Goal: Transaction & Acquisition: Purchase product/service

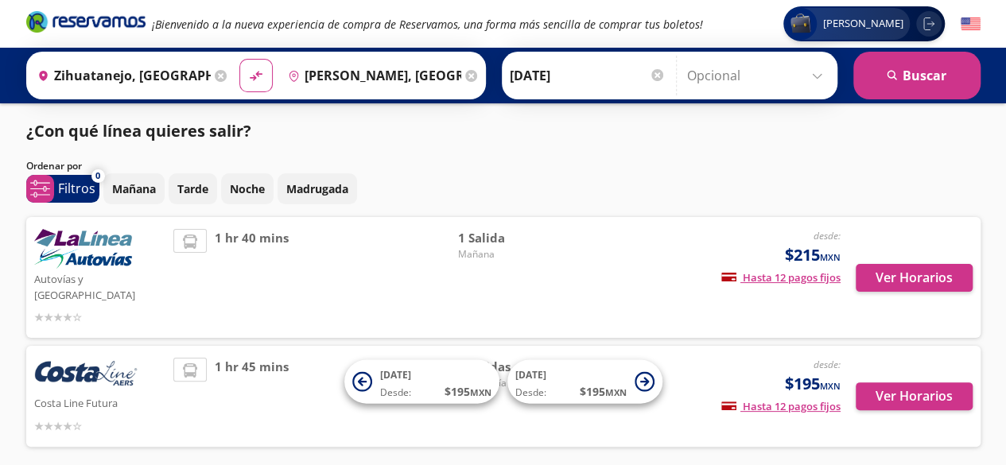
scroll to position [52, 0]
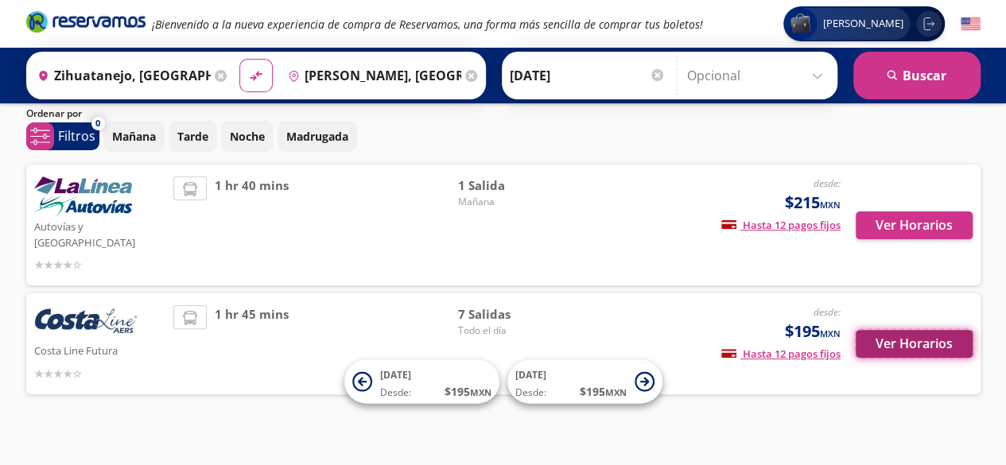
click at [911, 330] on button "Ver Horarios" at bounding box center [913, 344] width 117 height 28
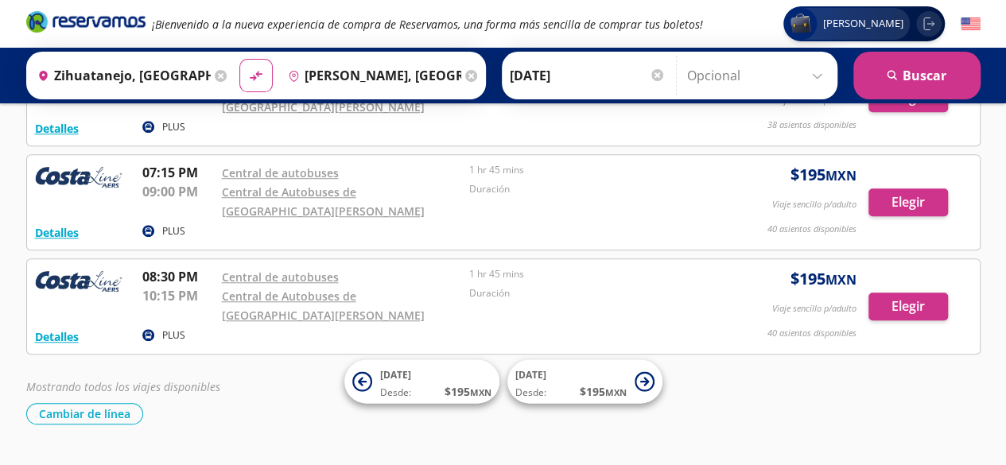
scroll to position [558, 0]
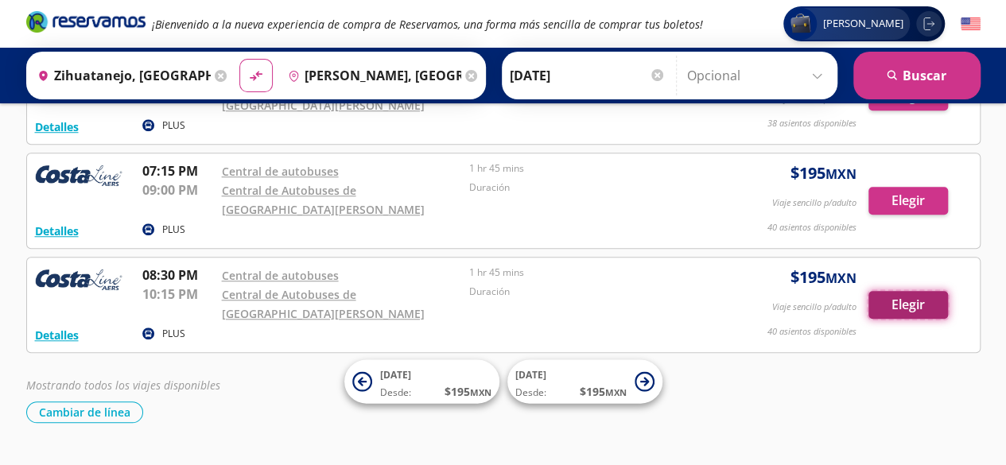
click at [906, 309] on button "Elegir" at bounding box center [908, 305] width 80 height 28
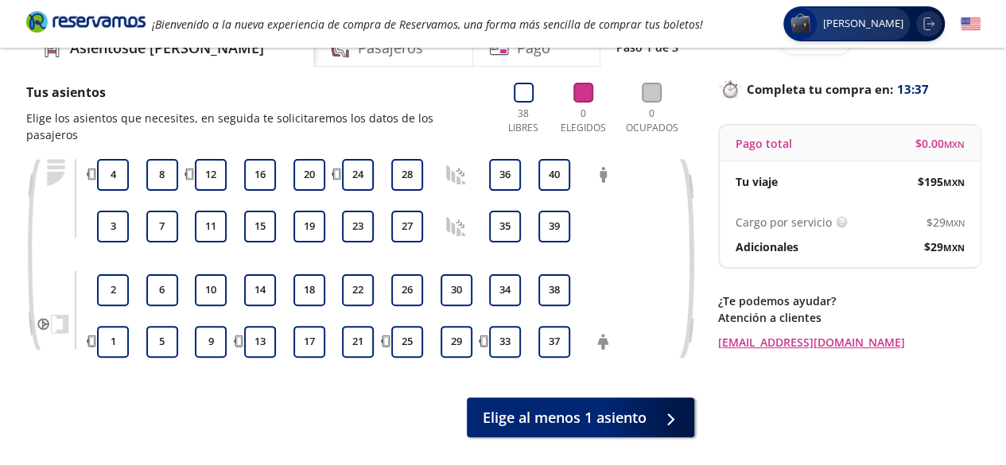
scroll to position [81, 0]
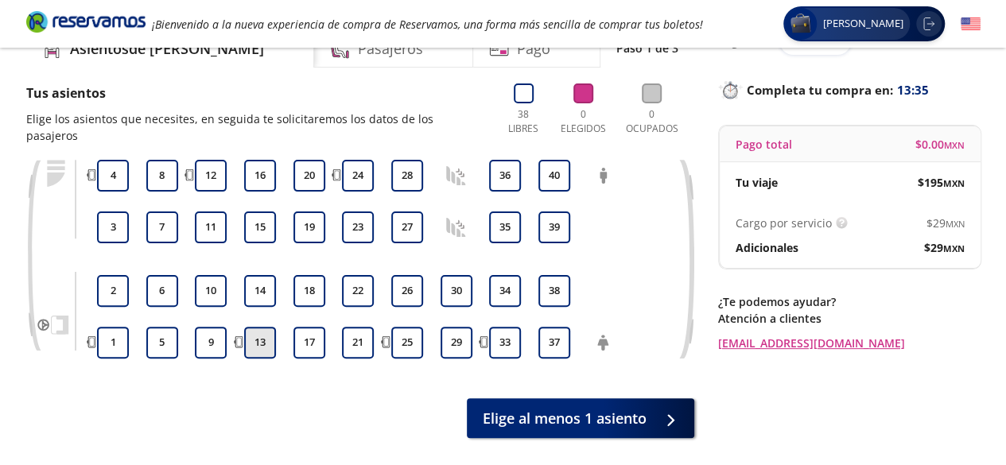
click at [269, 327] on button "13" at bounding box center [260, 343] width 32 height 32
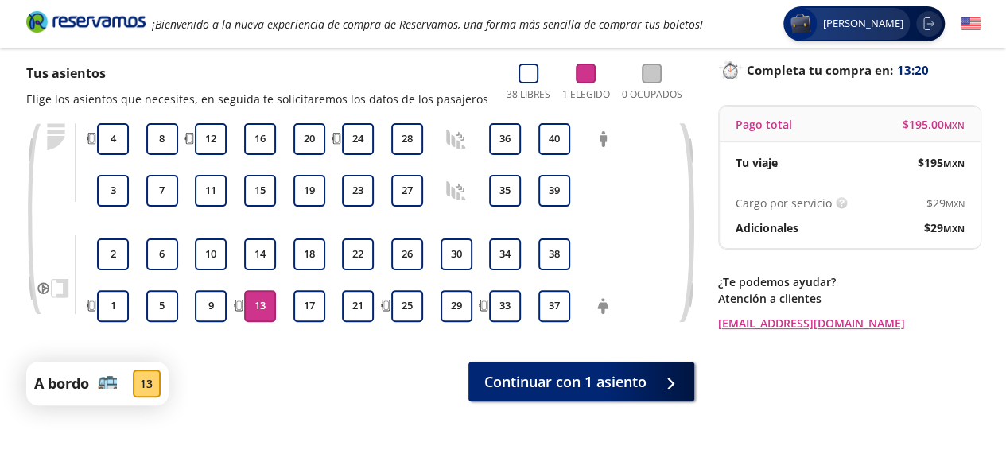
scroll to position [117, 0]
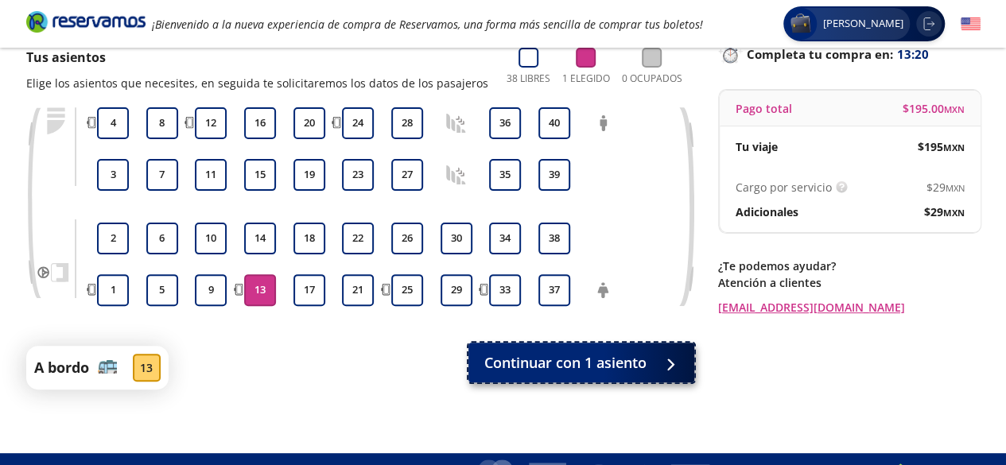
click at [605, 359] on span "Continuar con 1 asiento" at bounding box center [565, 362] width 162 height 21
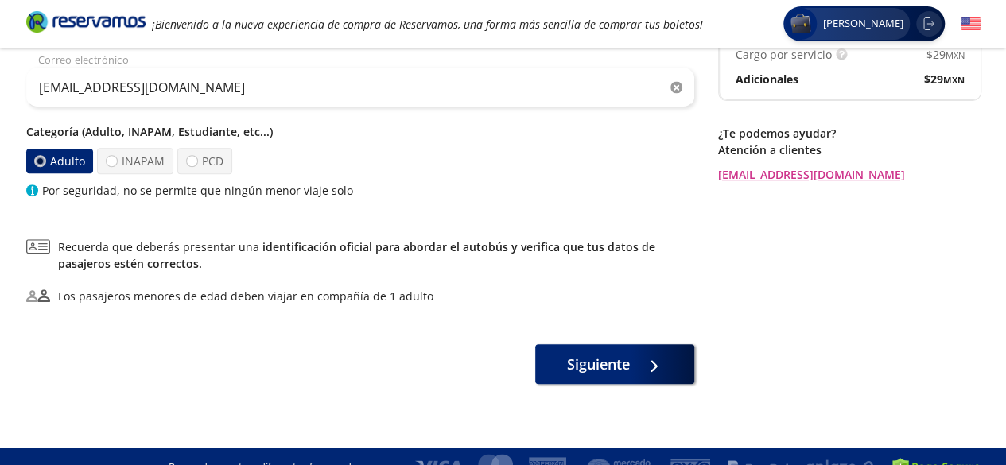
scroll to position [253, 0]
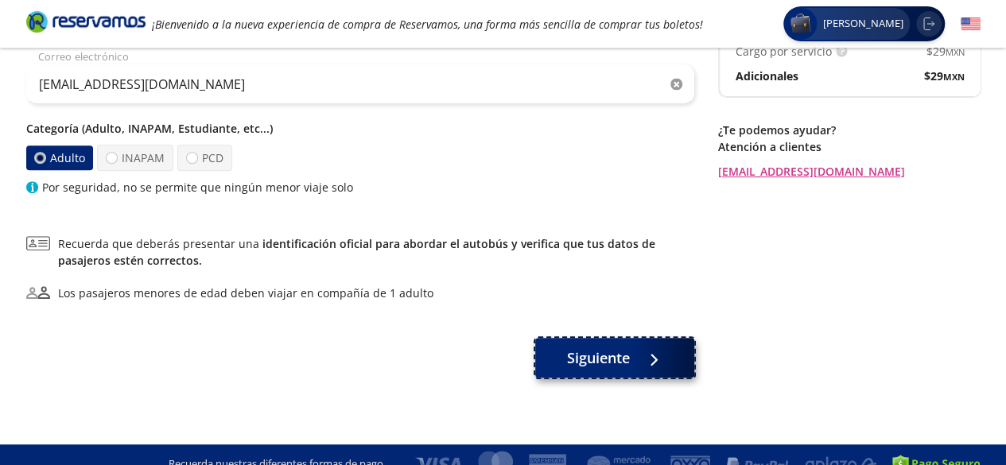
click at [620, 359] on span "Siguiente" at bounding box center [598, 357] width 63 height 21
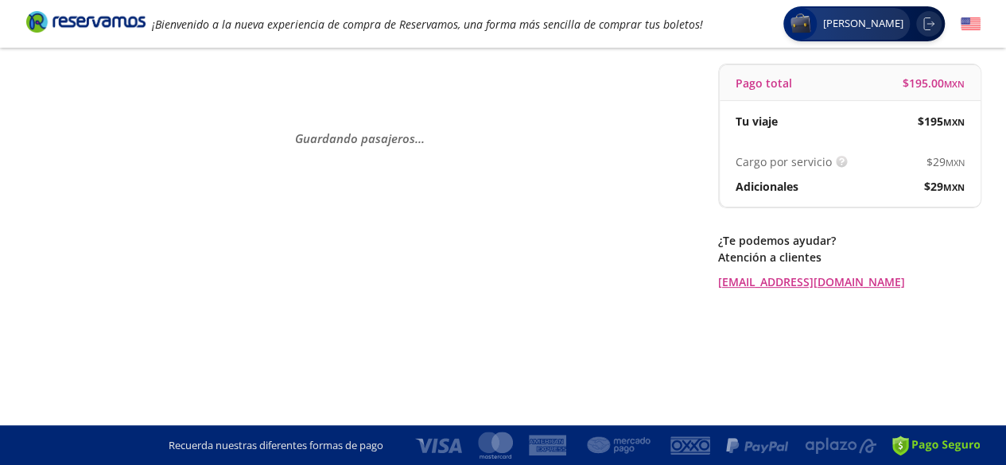
scroll to position [0, 0]
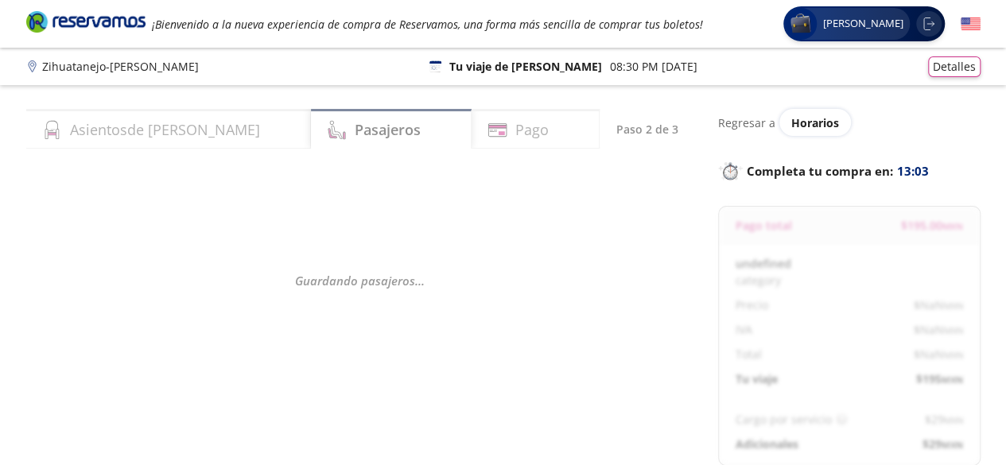
select select "MX"
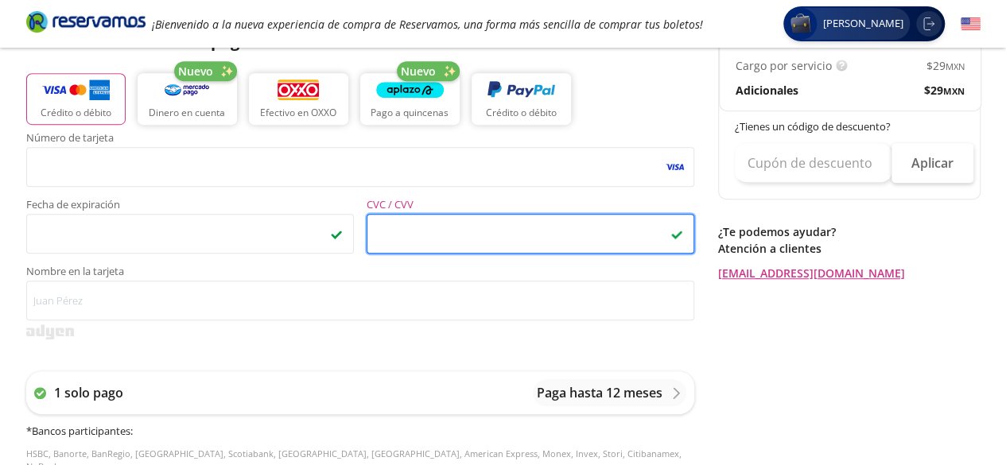
scroll to position [382, 0]
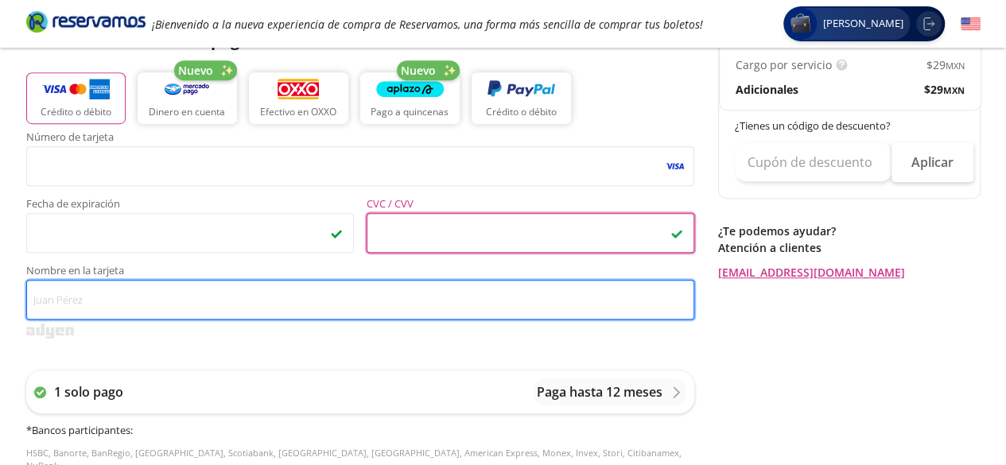
click at [172, 308] on input "Nombre en la tarjeta" at bounding box center [360, 300] width 668 height 40
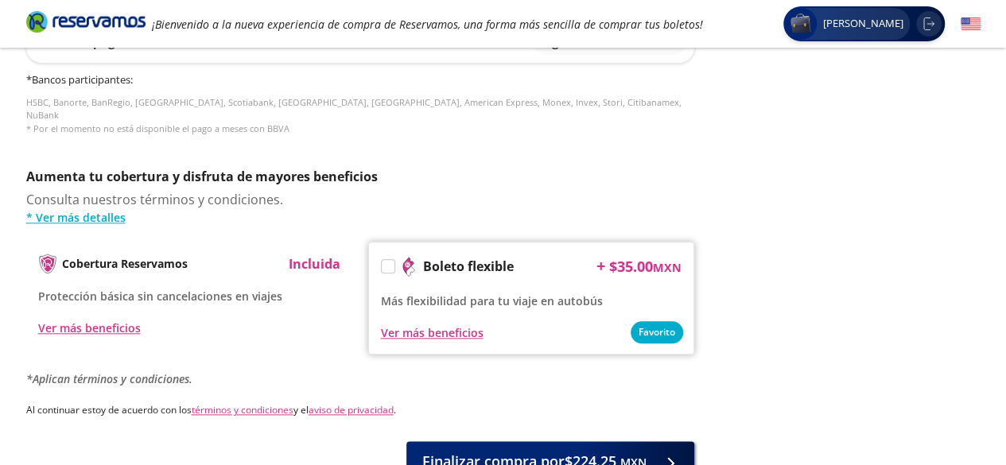
scroll to position [838, 0]
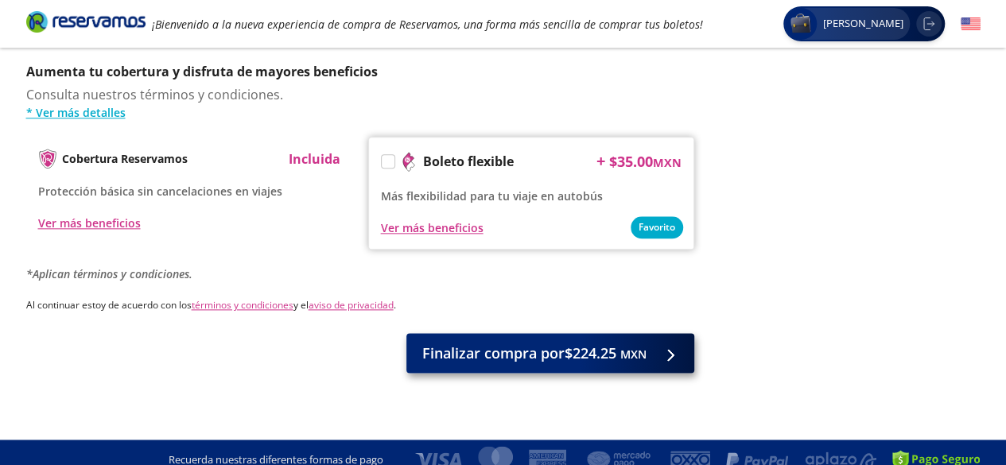
type input "raul horacio aguirre ontiveros"
click at [536, 343] on span "Finalizar compra por $224.25 MXN" at bounding box center [534, 353] width 224 height 21
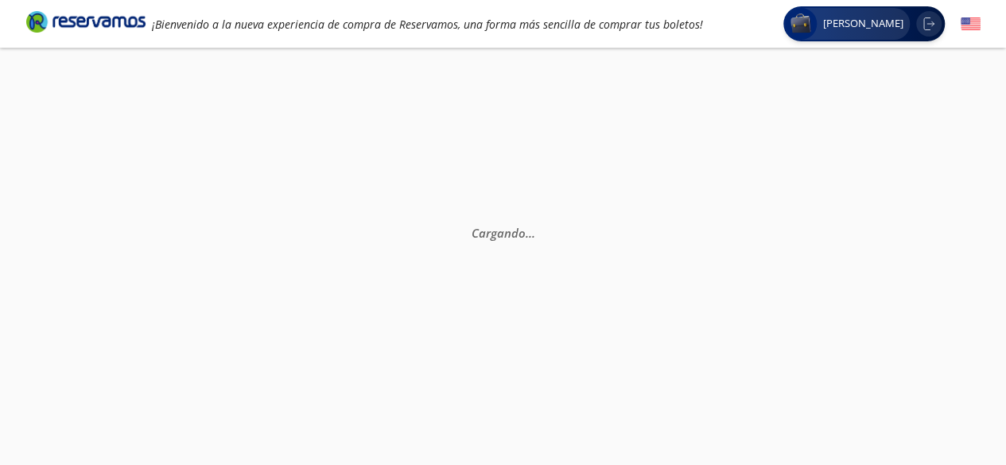
scroll to position [0, 0]
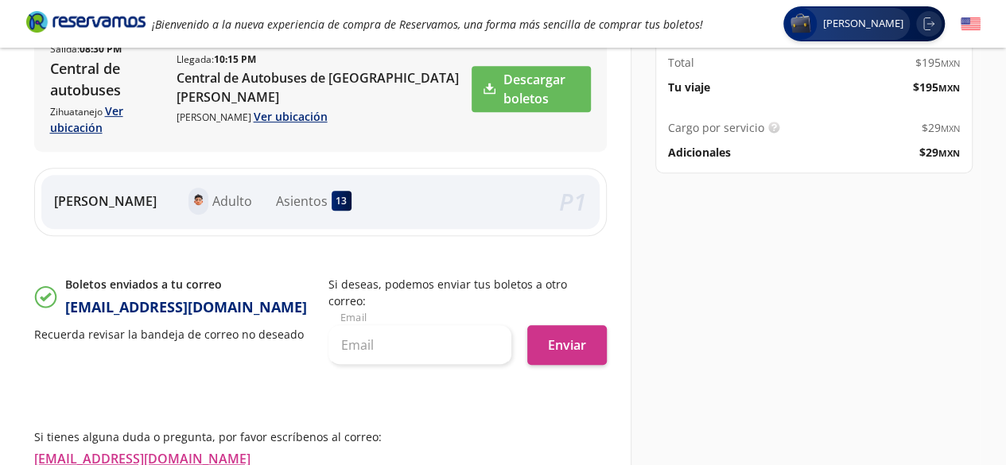
scroll to position [423, 0]
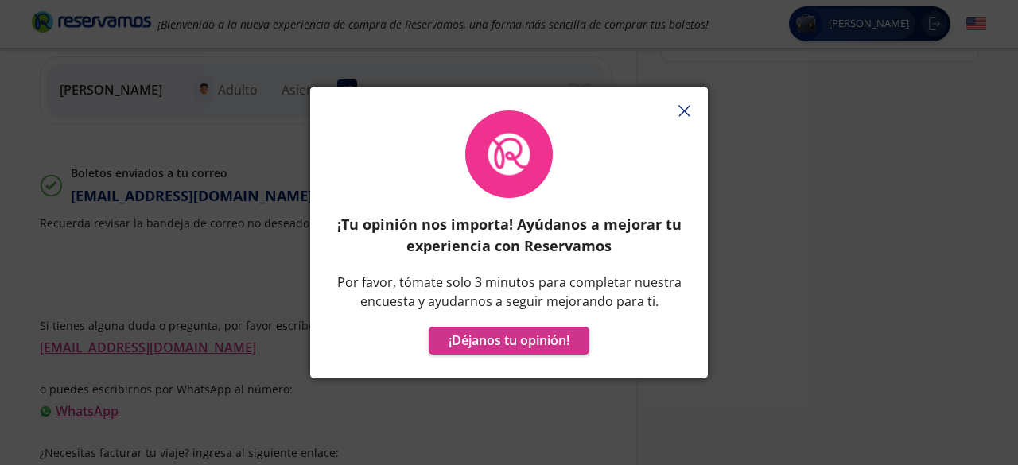
click at [693, 107] on button "button" at bounding box center [684, 111] width 24 height 24
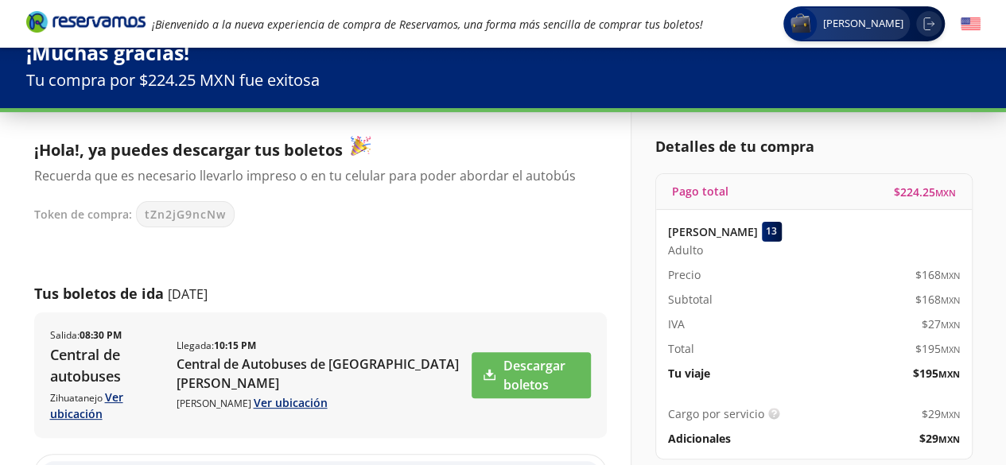
scroll to position [0, 0]
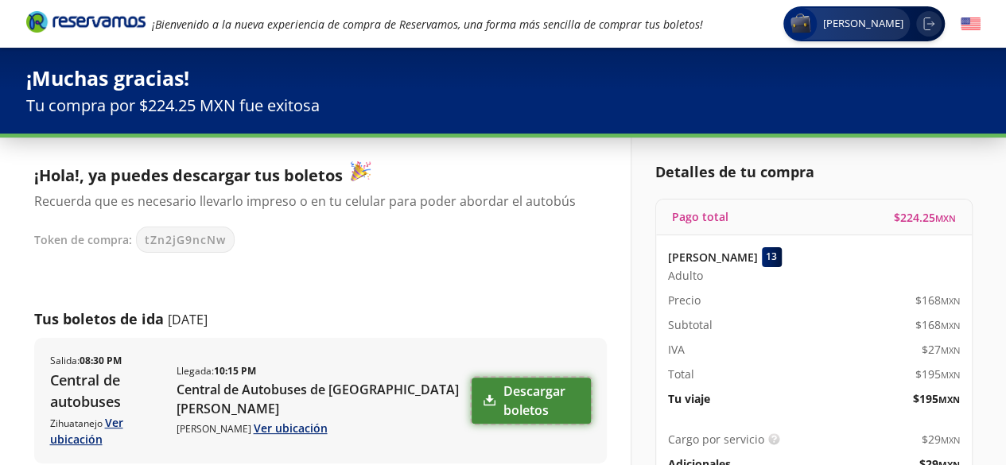
click at [510, 403] on link "Descargar boletos" at bounding box center [530, 401] width 118 height 46
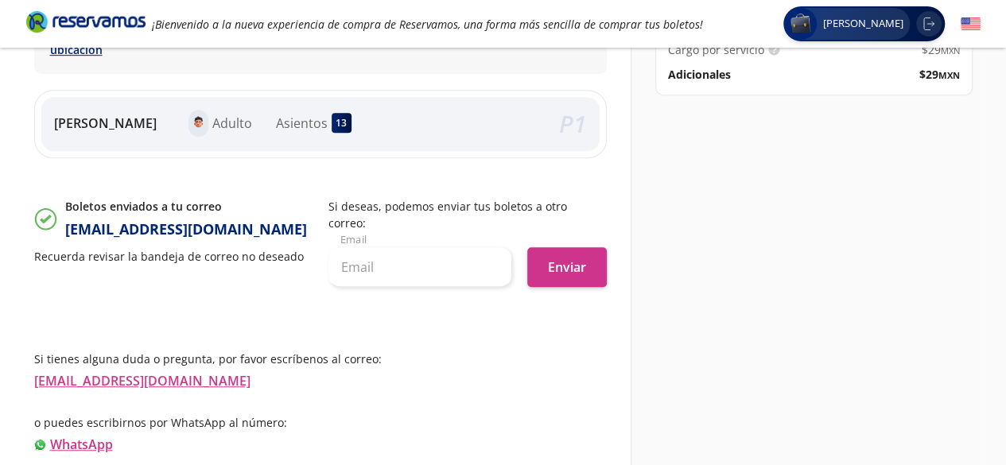
scroll to position [423, 0]
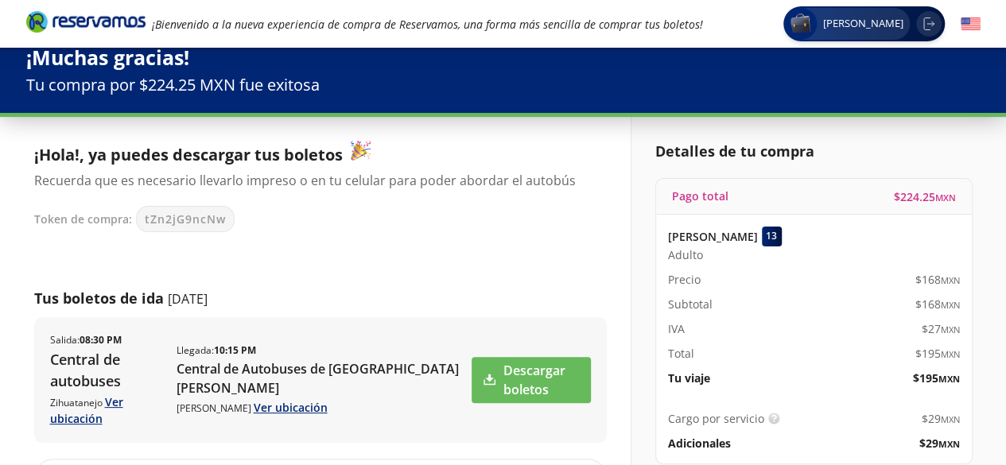
scroll to position [0, 0]
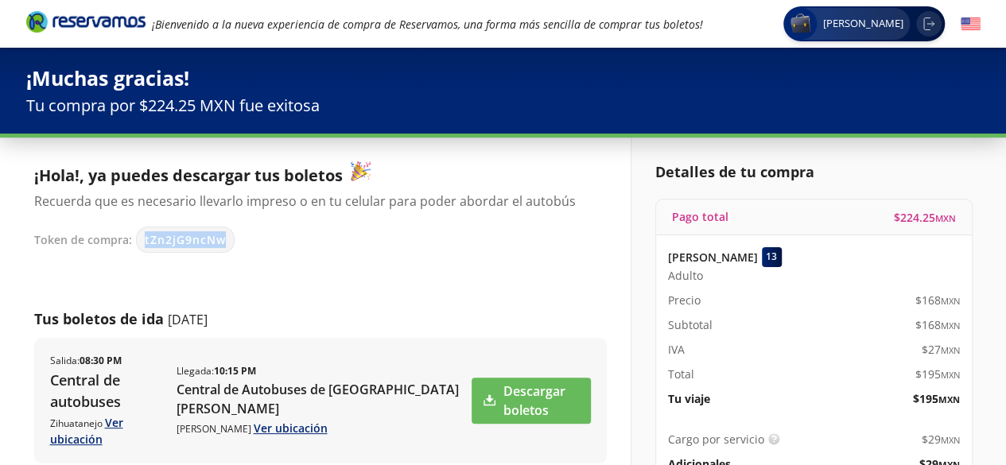
drag, startPoint x: 223, startPoint y: 240, endPoint x: 144, endPoint y: 243, distance: 78.8
click at [145, 243] on span "tZn2jG9ncNw" at bounding box center [185, 239] width 81 height 17
copy span "tZn2jG9ncNw"
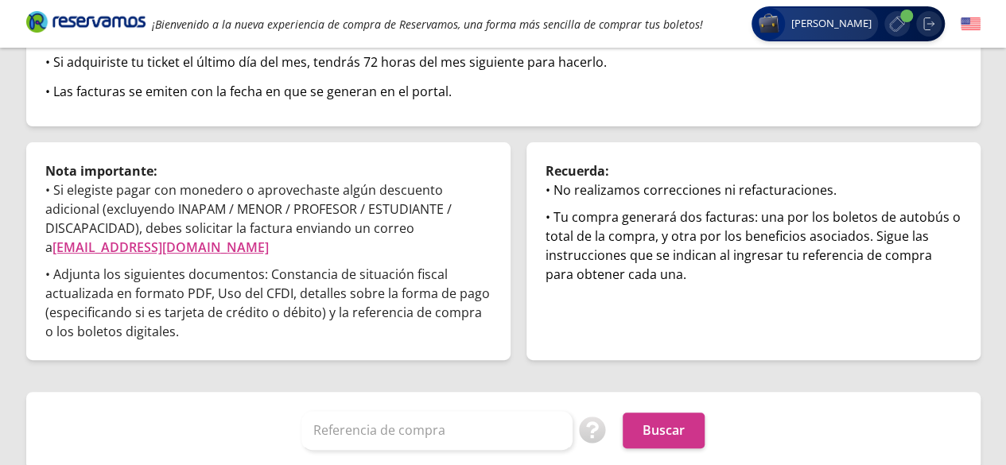
scroll to position [224, 0]
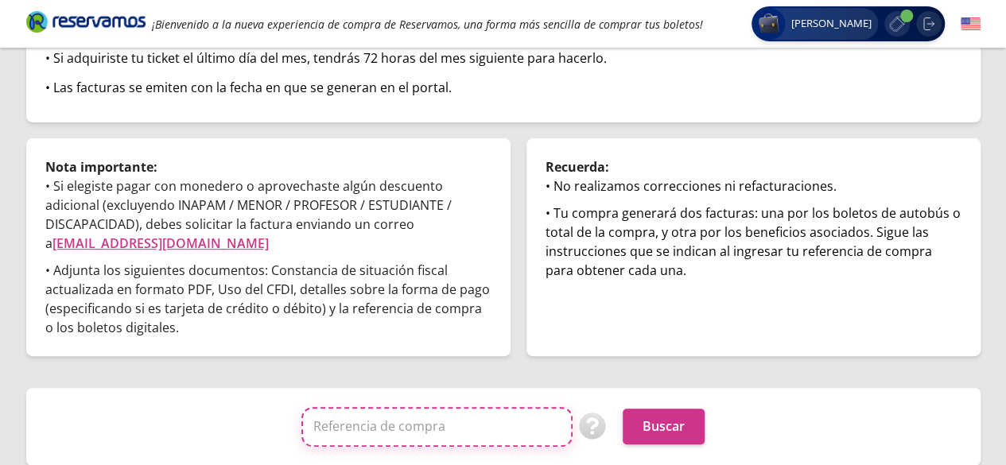
click at [407, 428] on input "Referencia de compra" at bounding box center [436, 427] width 271 height 40
paste input "000100486271"
type input "000100486271"
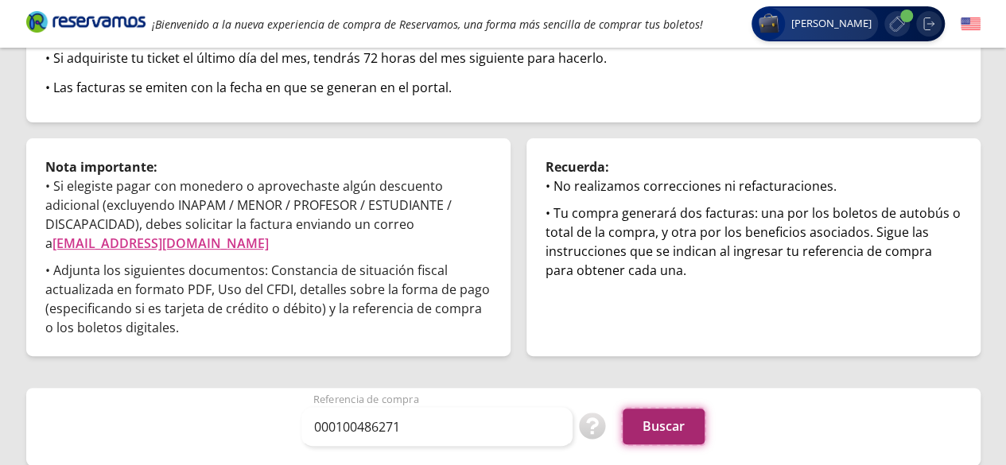
click at [679, 419] on button "Buscar" at bounding box center [664, 427] width 82 height 36
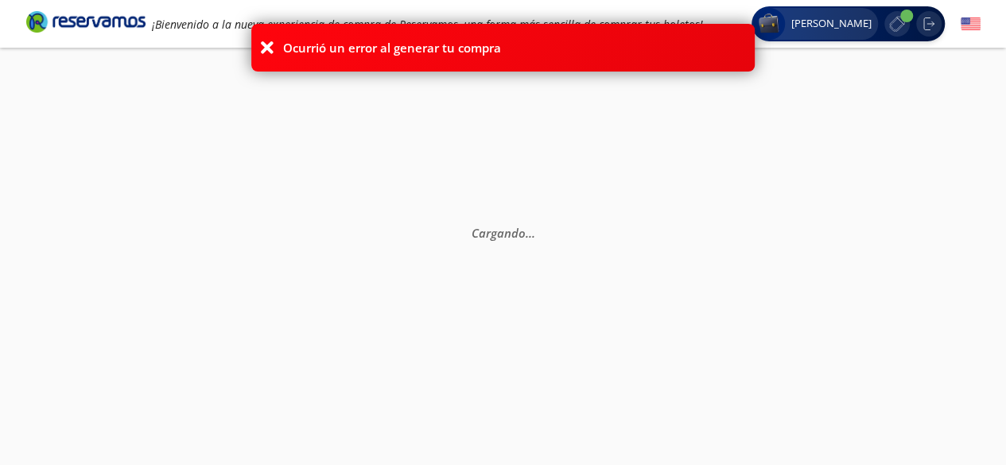
click at [254, 41] on div "Ocurrió un error al generar tu compra" at bounding box center [502, 48] width 503 height 48
click at [262, 48] on icon at bounding box center [267, 48] width 16 height 16
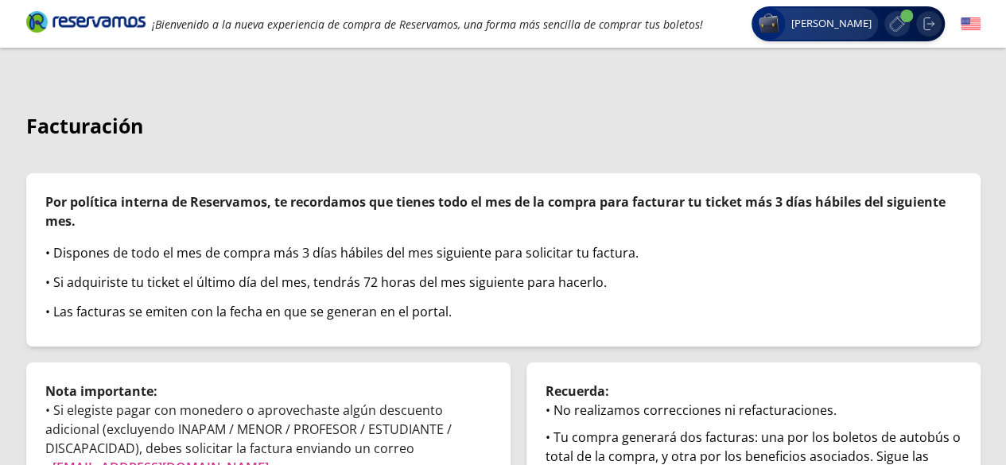
scroll to position [224, 0]
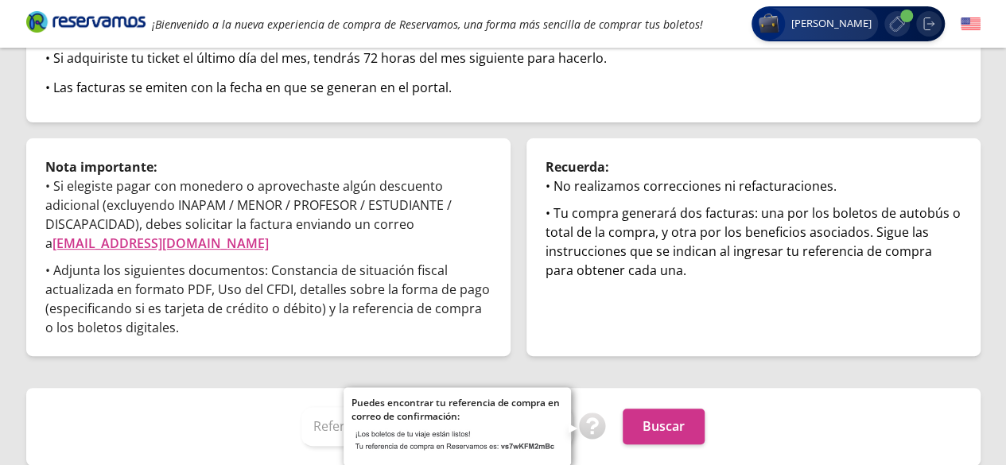
click at [586, 424] on img at bounding box center [593, 427] width 28 height 28
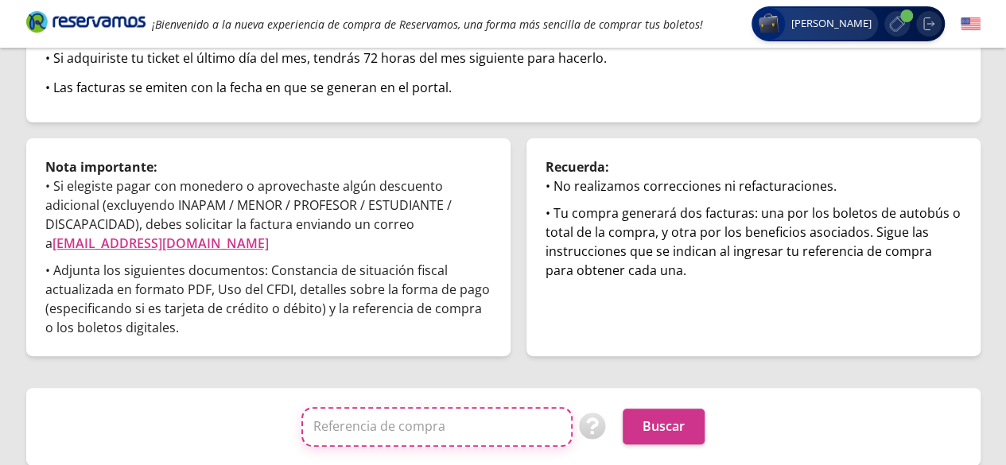
click at [364, 426] on input "Referencia de compra" at bounding box center [436, 427] width 271 height 40
paste input "tZn2jG9ncNw"
type input "tZn2jG9ncNw"
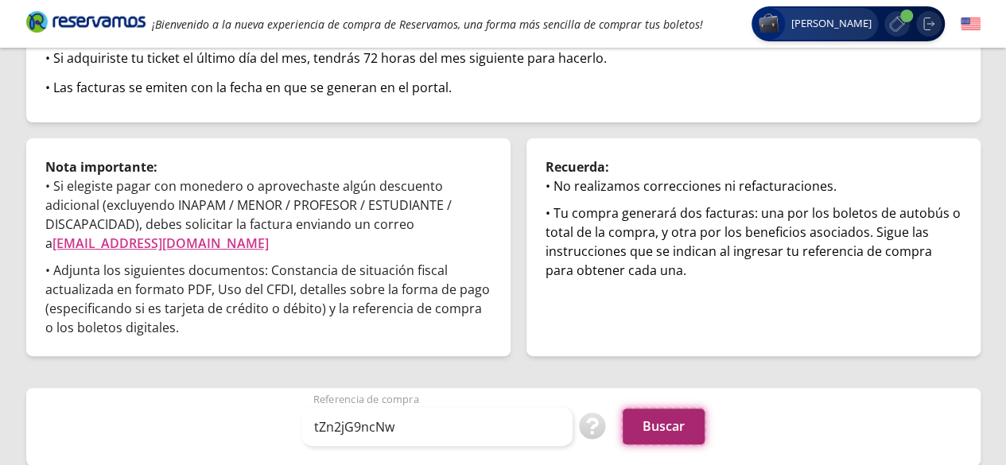
click at [668, 435] on button "Buscar" at bounding box center [664, 427] width 82 height 36
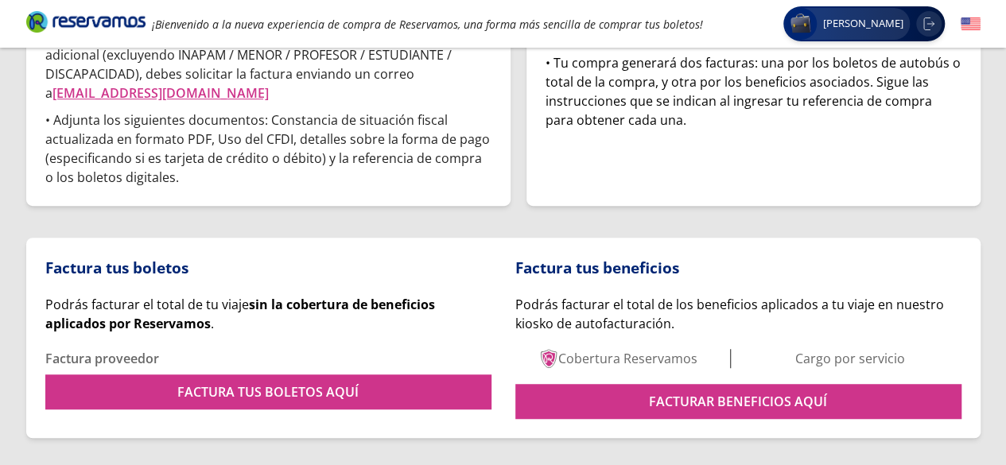
scroll to position [410, 0]
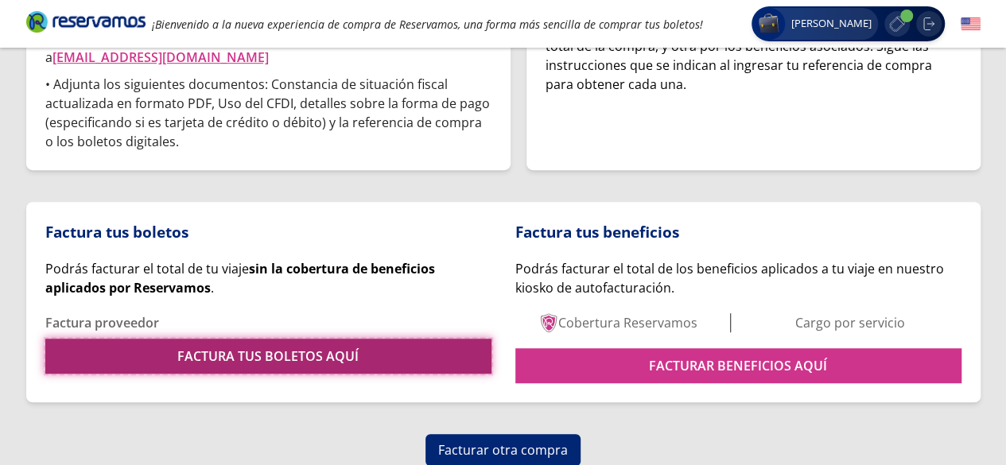
click at [407, 357] on link "FACTURA TUS BOLETOS AQUÍ" at bounding box center [268, 356] width 446 height 35
